Goal: Register for event/course

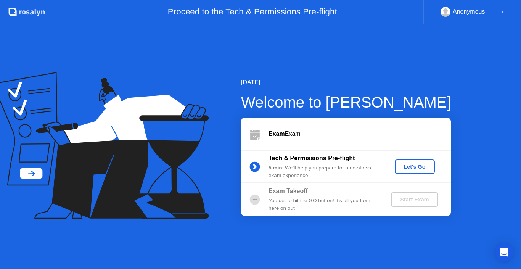
click at [340, 224] on div "[DATE] Welcome to [PERSON_NAME] Exam Exam Tech & Permissions Pre-flight 5 min :…" at bounding box center [260, 146] width 521 height 244
click at [350, 238] on div "[DATE] Welcome to [PERSON_NAME] Exam Exam Tech & Permissions Pre-flight 5 min :…" at bounding box center [260, 146] width 521 height 244
click at [408, 169] on div "Let's Go" at bounding box center [415, 167] width 34 height 6
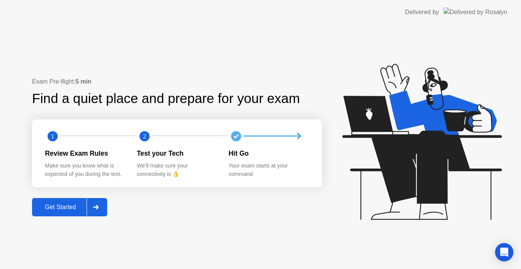
click at [57, 205] on div "Get Started" at bounding box center [60, 207] width 52 height 7
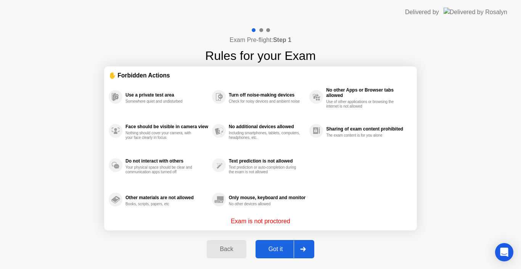
click at [278, 252] on div "Got it" at bounding box center [276, 249] width 36 height 7
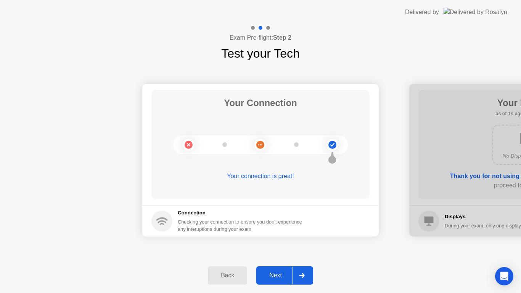
click at [271, 259] on div "Back Next" at bounding box center [260, 275] width 521 height 35
click at [269, 268] on button "Next" at bounding box center [284, 275] width 57 height 18
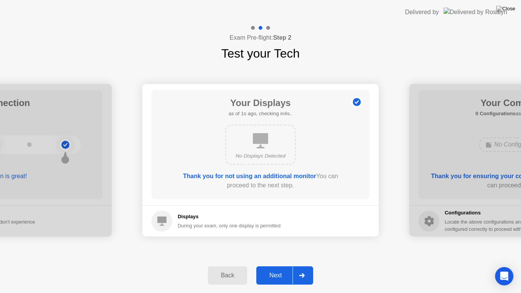
click at [275, 268] on div "Next" at bounding box center [276, 275] width 34 height 7
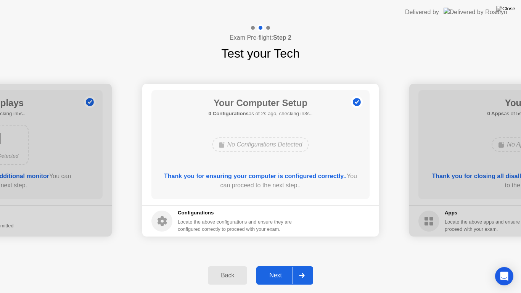
click at [275, 268] on div "Next" at bounding box center [276, 275] width 34 height 7
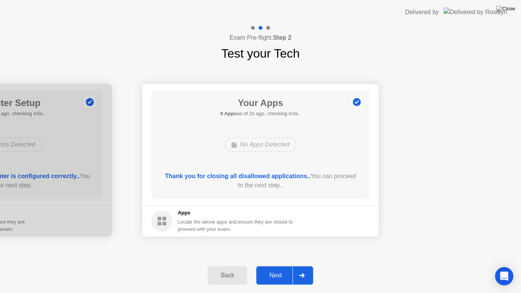
click at [276, 268] on div "Next" at bounding box center [276, 275] width 34 height 7
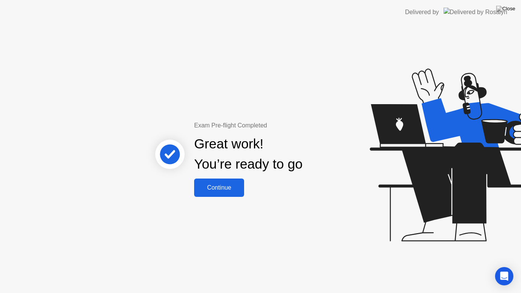
click at [216, 195] on button "Continue" at bounding box center [219, 187] width 50 height 18
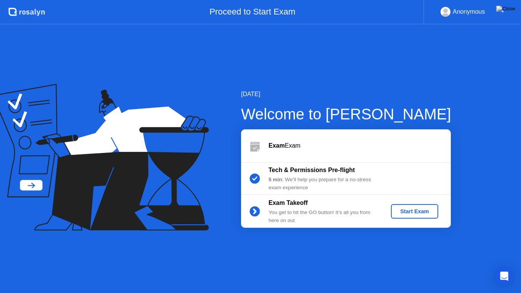
click at [416, 212] on div "Start Exam" at bounding box center [414, 211] width 41 height 6
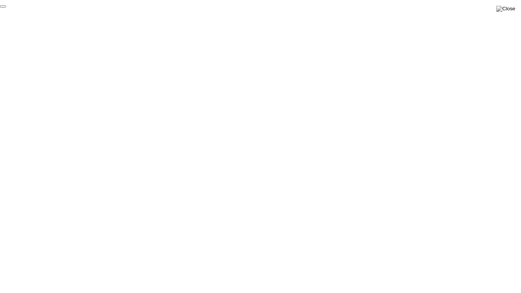
click div "End Proctoring Session"
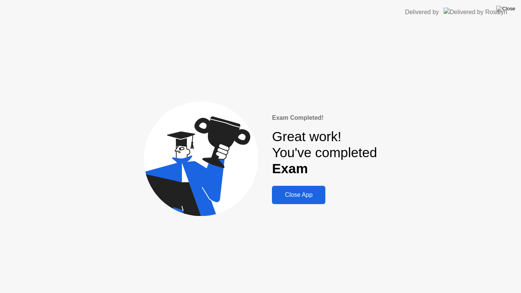
click at [298, 196] on div "Close App" at bounding box center [298, 194] width 49 height 7
